Goal: Transaction & Acquisition: Purchase product/service

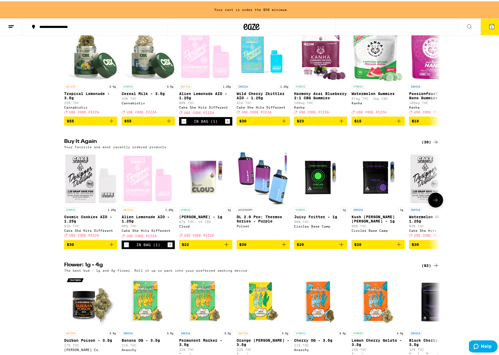
click at [169, 245] on icon "Increment" at bounding box center [170, 243] width 3 height 3
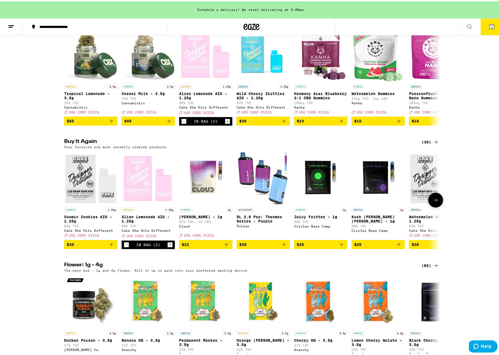
click at [110, 245] on icon "Add to bag" at bounding box center [112, 243] width 4 height 4
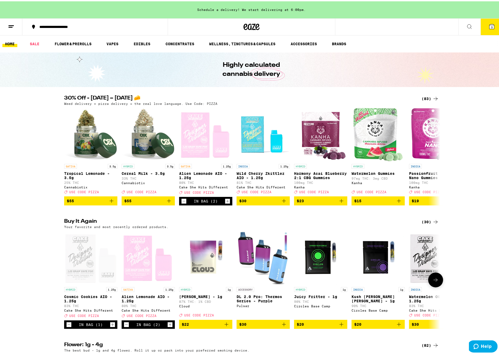
click at [433, 282] on icon at bounding box center [436, 279] width 6 height 6
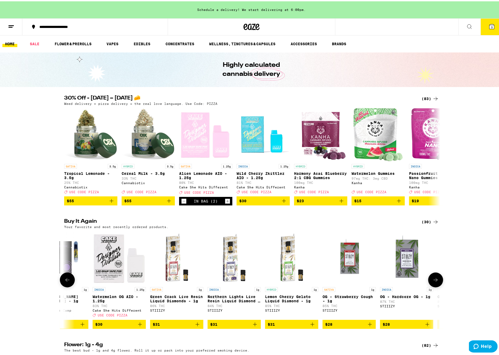
scroll to position [0, 317]
click at [283, 203] on icon "Add to bag" at bounding box center [284, 199] width 6 height 6
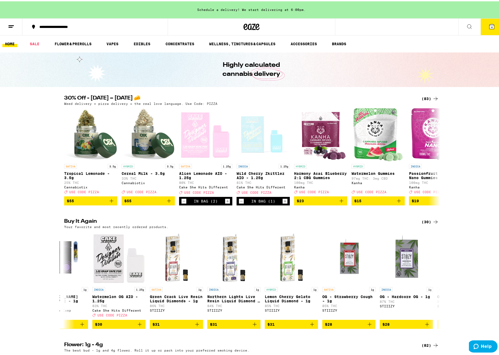
click at [482, 27] on button "4" at bounding box center [492, 25] width 22 height 17
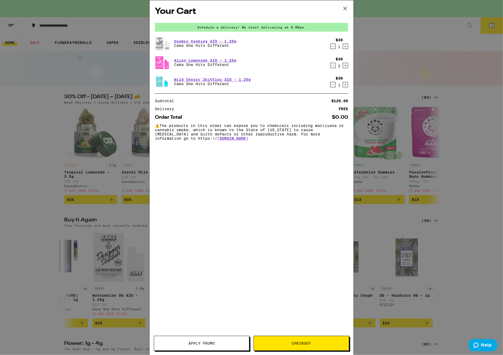
click at [198, 345] on span "Apply Promo" at bounding box center [201, 344] width 26 height 4
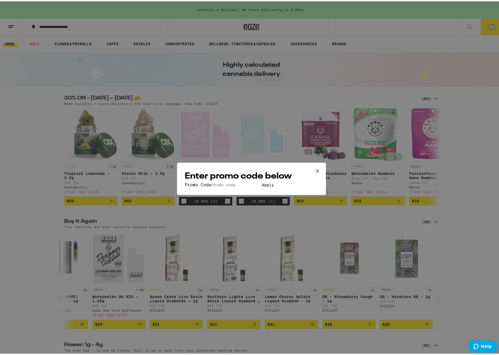
click at [211, 181] on input "Promo Code" at bounding box center [235, 183] width 49 height 5
type input "pizza"
click at [260, 181] on button "Apply" at bounding box center [267, 183] width 15 height 5
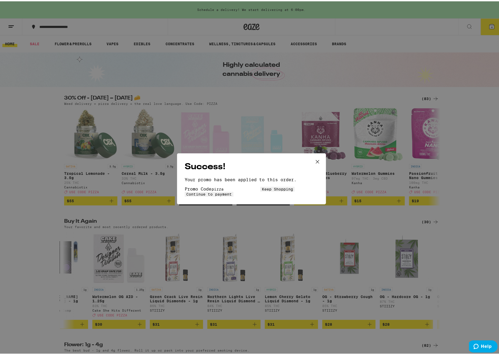
click at [233, 195] on button "Continue to payment" at bounding box center [209, 193] width 49 height 5
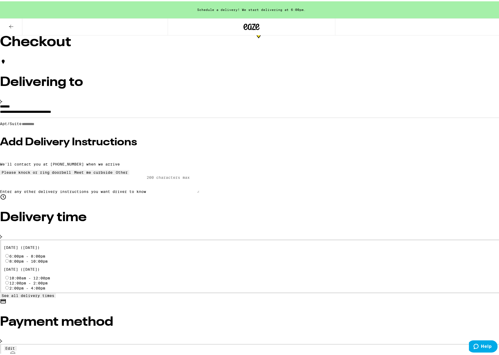
click at [9, 253] on input "6:00pm - 8:00pm" at bounding box center [6, 254] width 3 height 3
radio input "true"
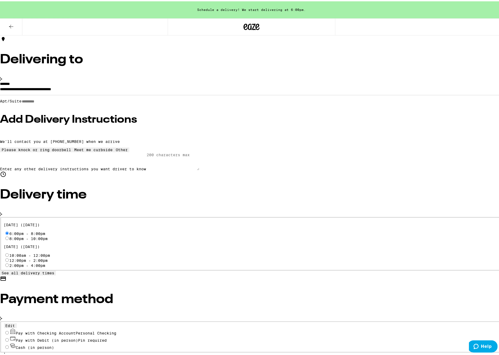
scroll to position [42, 0]
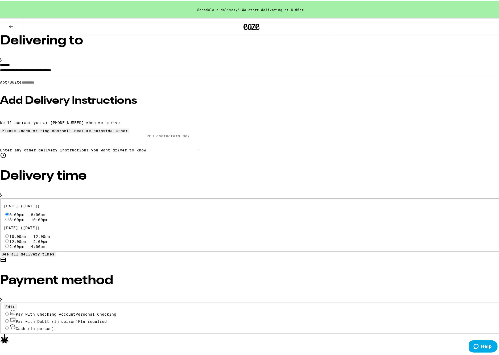
click at [9, 311] on input "Pay with Checking Account Personal Checking" at bounding box center [6, 312] width 3 height 3
radio input "true"
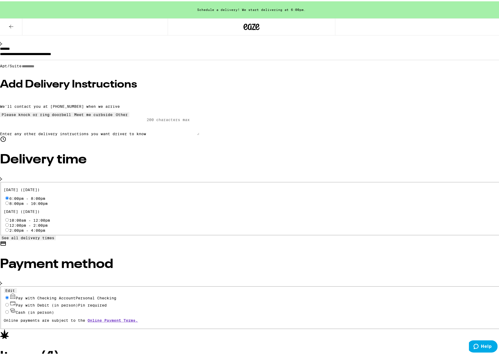
scroll to position [58, 0]
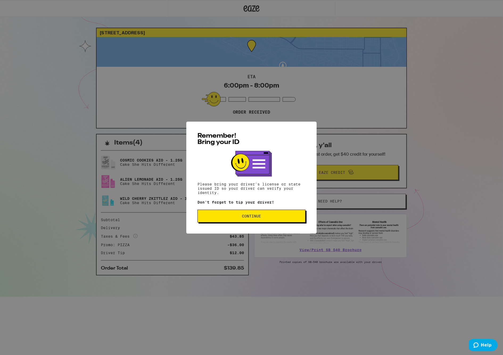
click at [251, 214] on span "Continue" at bounding box center [251, 216] width 19 height 4
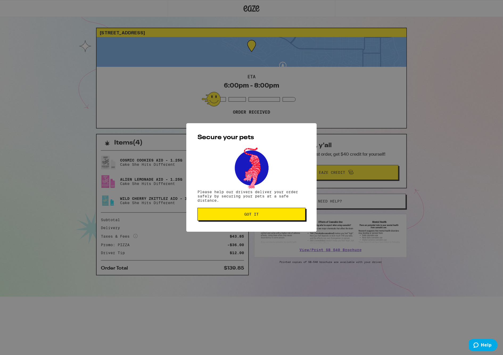
click at [265, 216] on span "Got it" at bounding box center [251, 214] width 99 height 4
